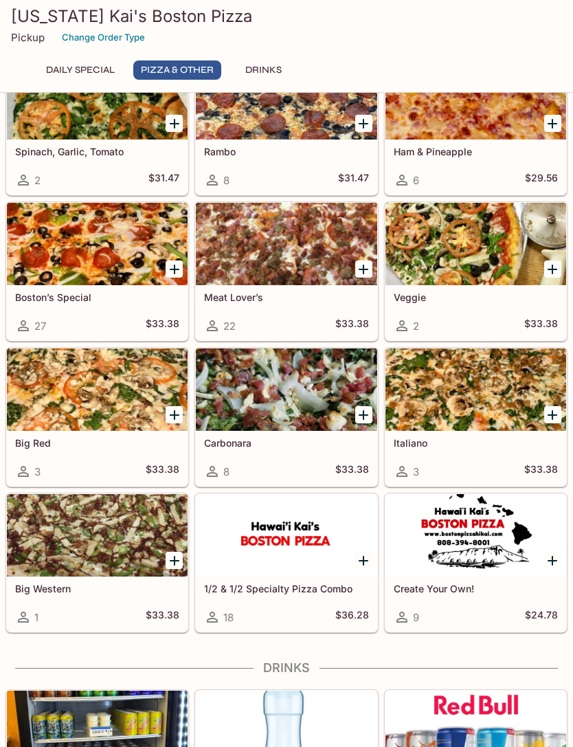
scroll to position [587, 0]
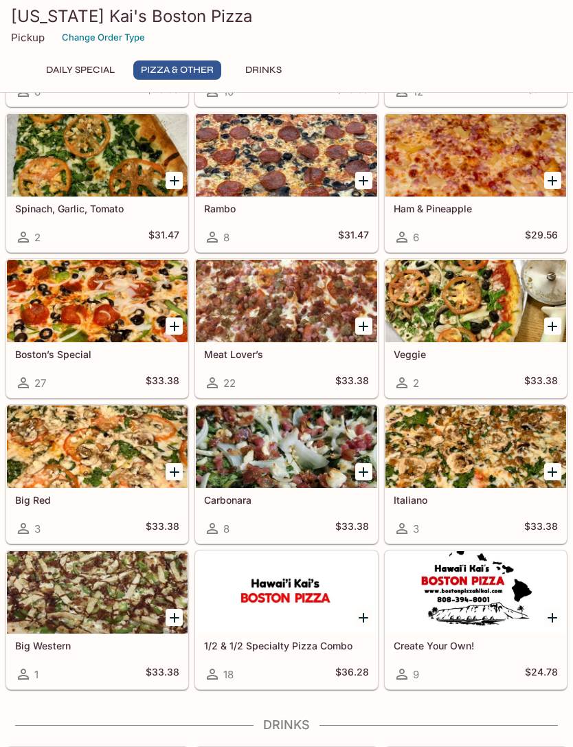
click at [40, 331] on div at bounding box center [97, 301] width 181 height 82
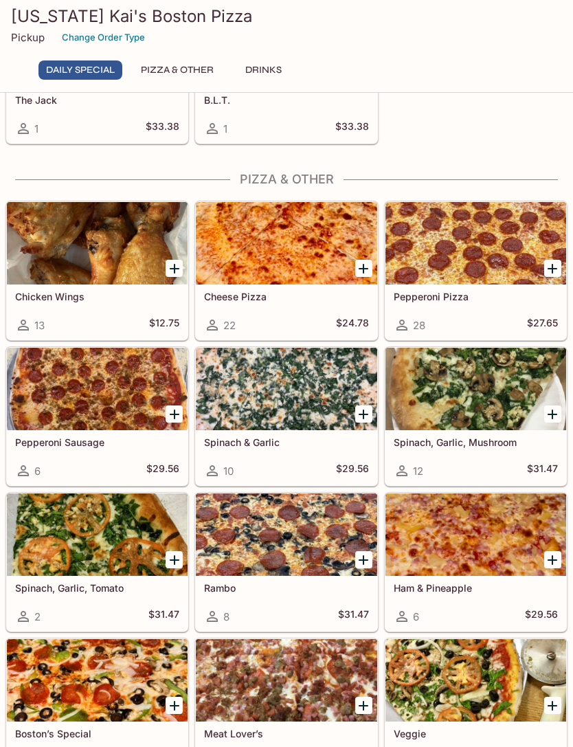
scroll to position [196, 0]
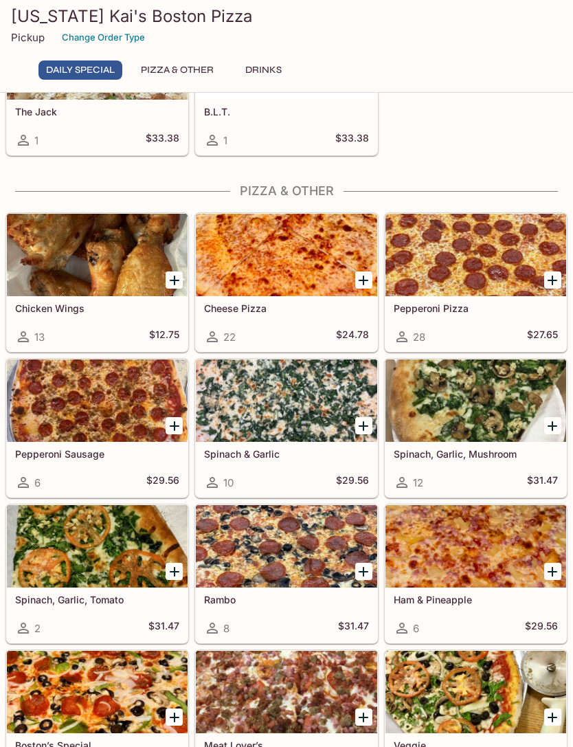
click at [321, 569] on div at bounding box center [286, 546] width 181 height 82
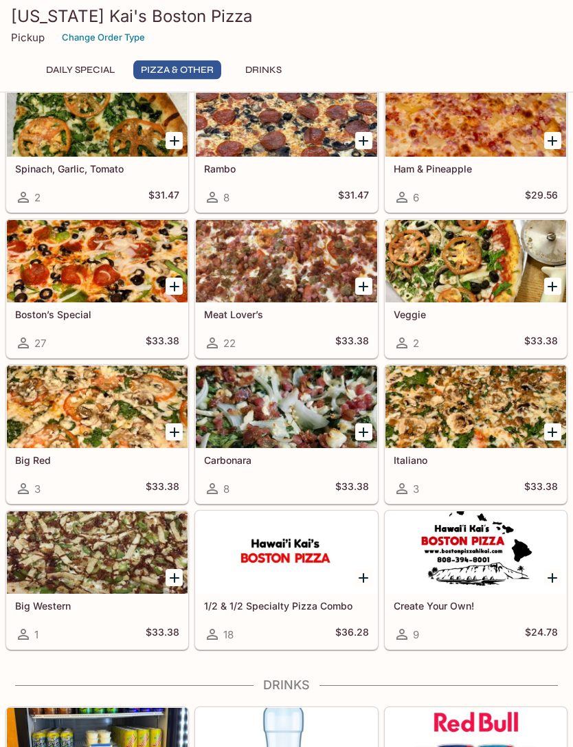
scroll to position [682, 0]
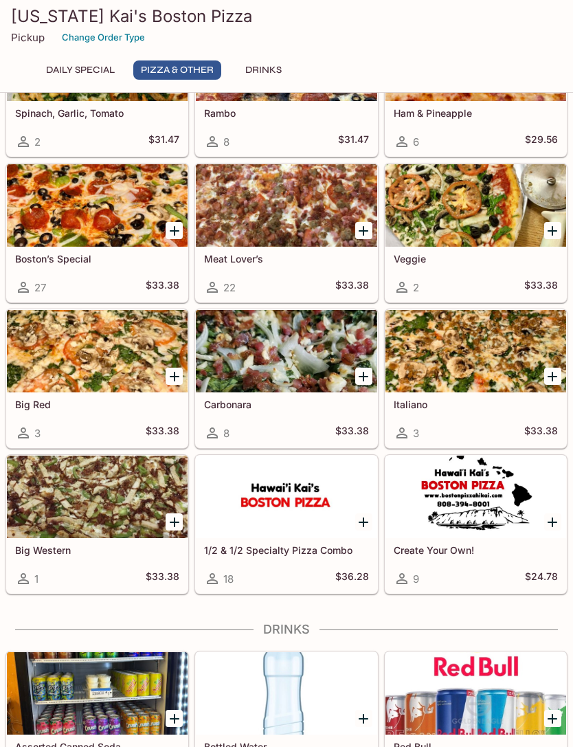
click at [548, 522] on icon "Add Create Your Own!" at bounding box center [552, 522] width 10 height 10
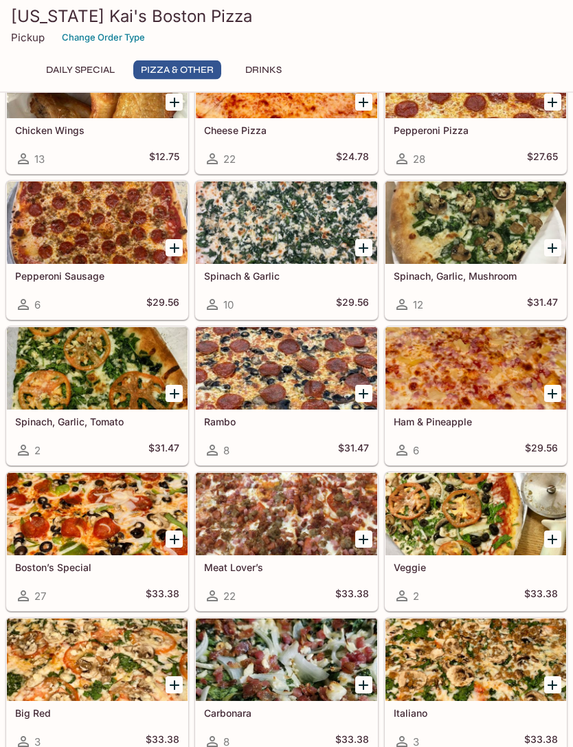
scroll to position [365, 0]
